Goal: Transaction & Acquisition: Purchase product/service

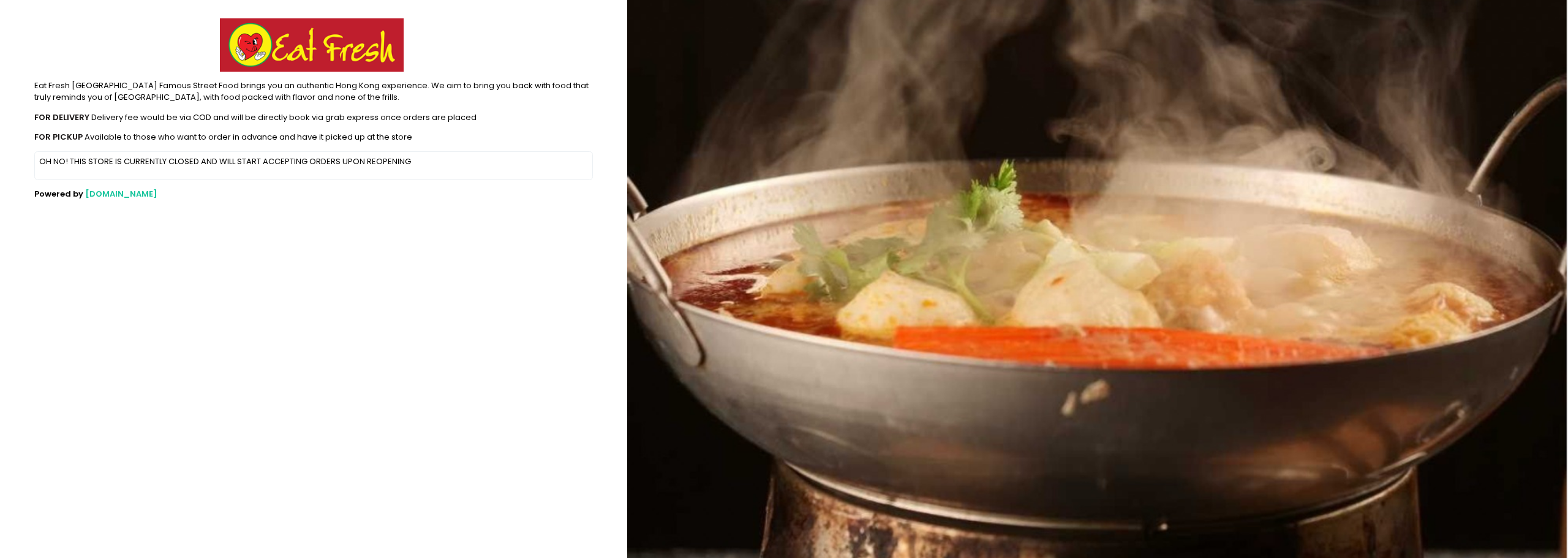
click at [207, 180] on div "OH NO! THIS STORE IS CURRENTLY CLOSED AND WILL START ACCEPTING ORDERS UPON REOP…" at bounding box center [313, 166] width 557 height 28
